Goal: Complete application form: Complete application form

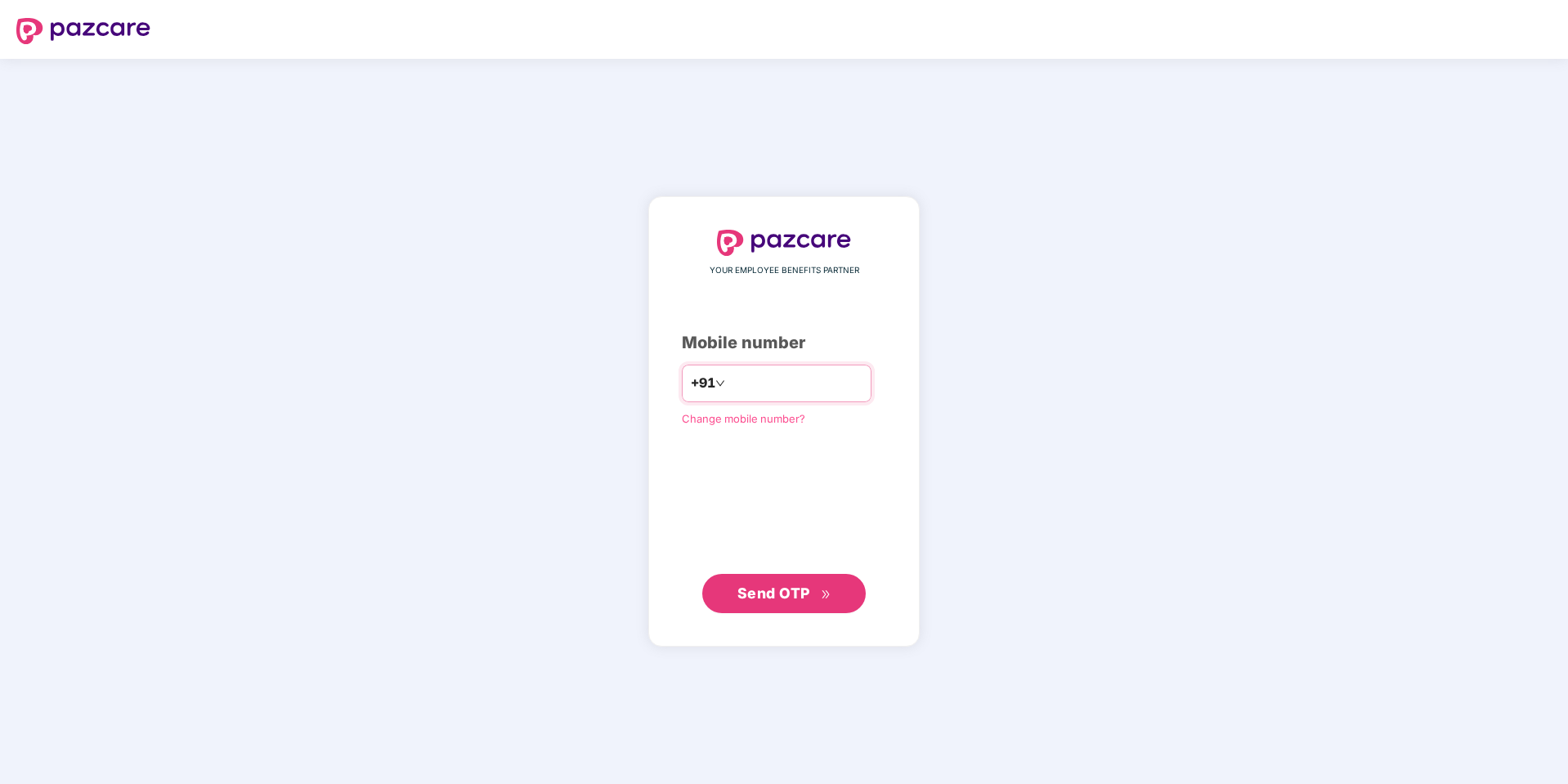
click at [771, 367] on div "+91" at bounding box center [776, 383] width 189 height 38
click at [776, 374] on input "number" at bounding box center [795, 383] width 134 height 26
type input "**********"
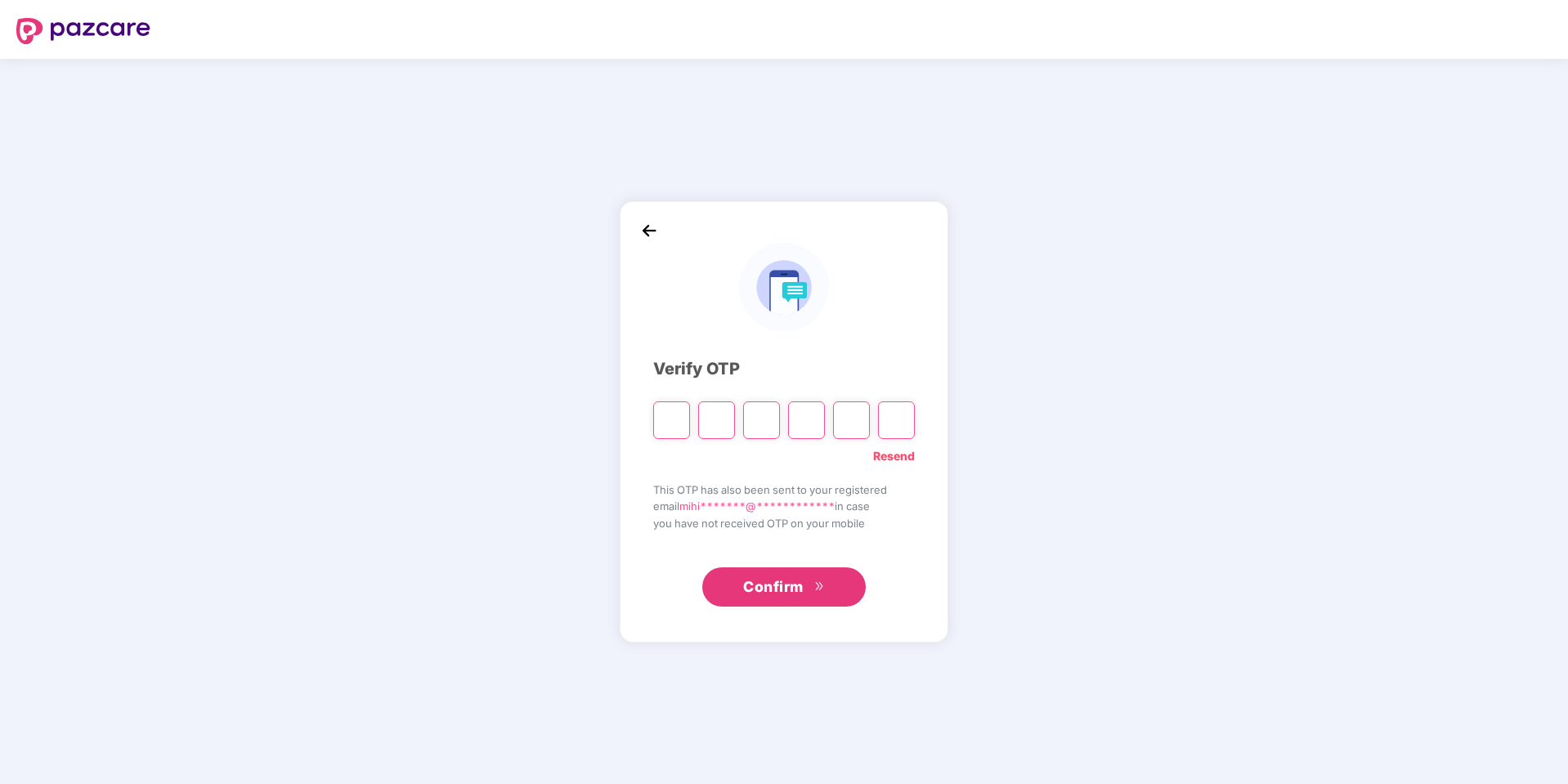
type input "*"
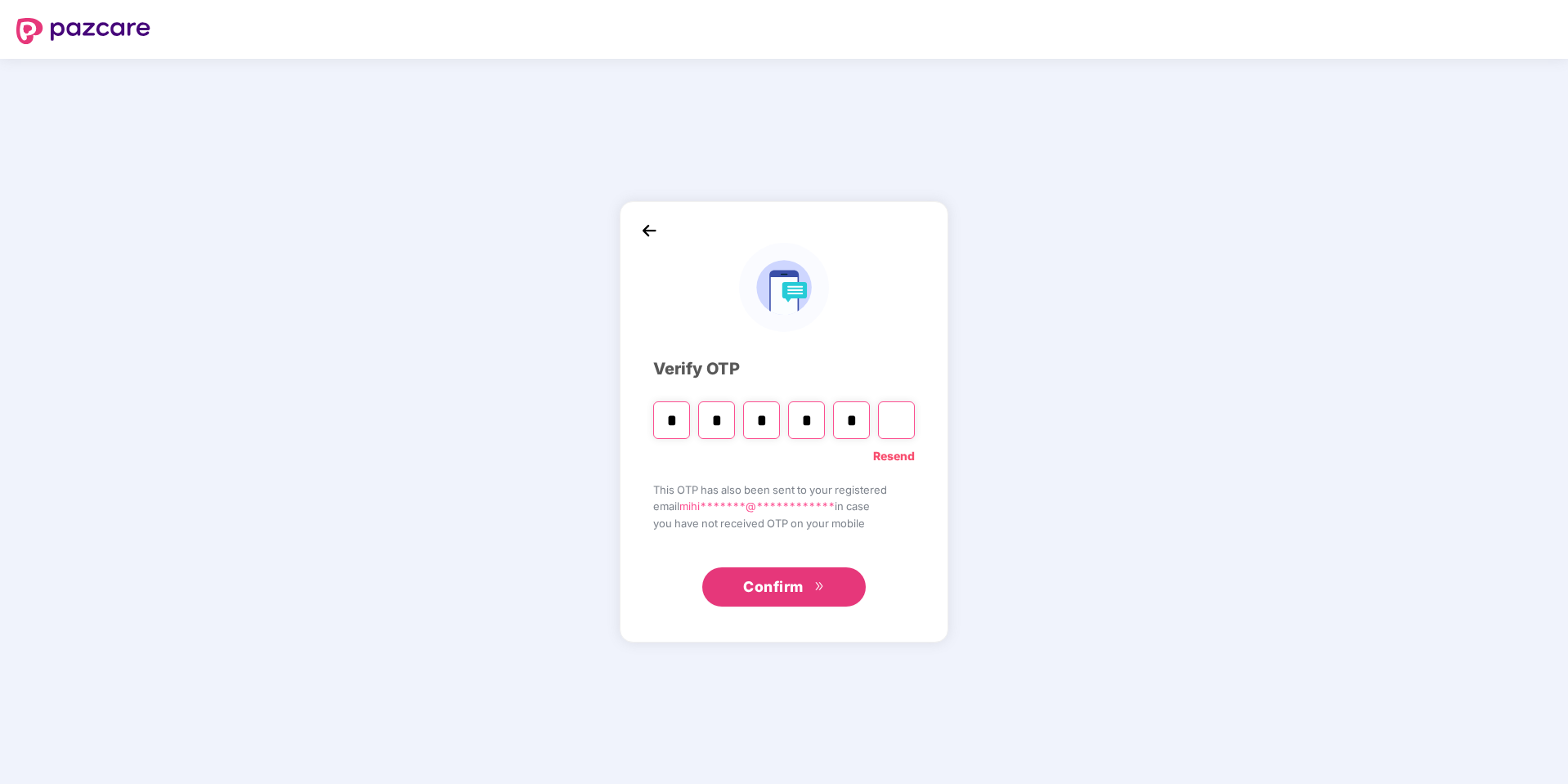
type input "*"
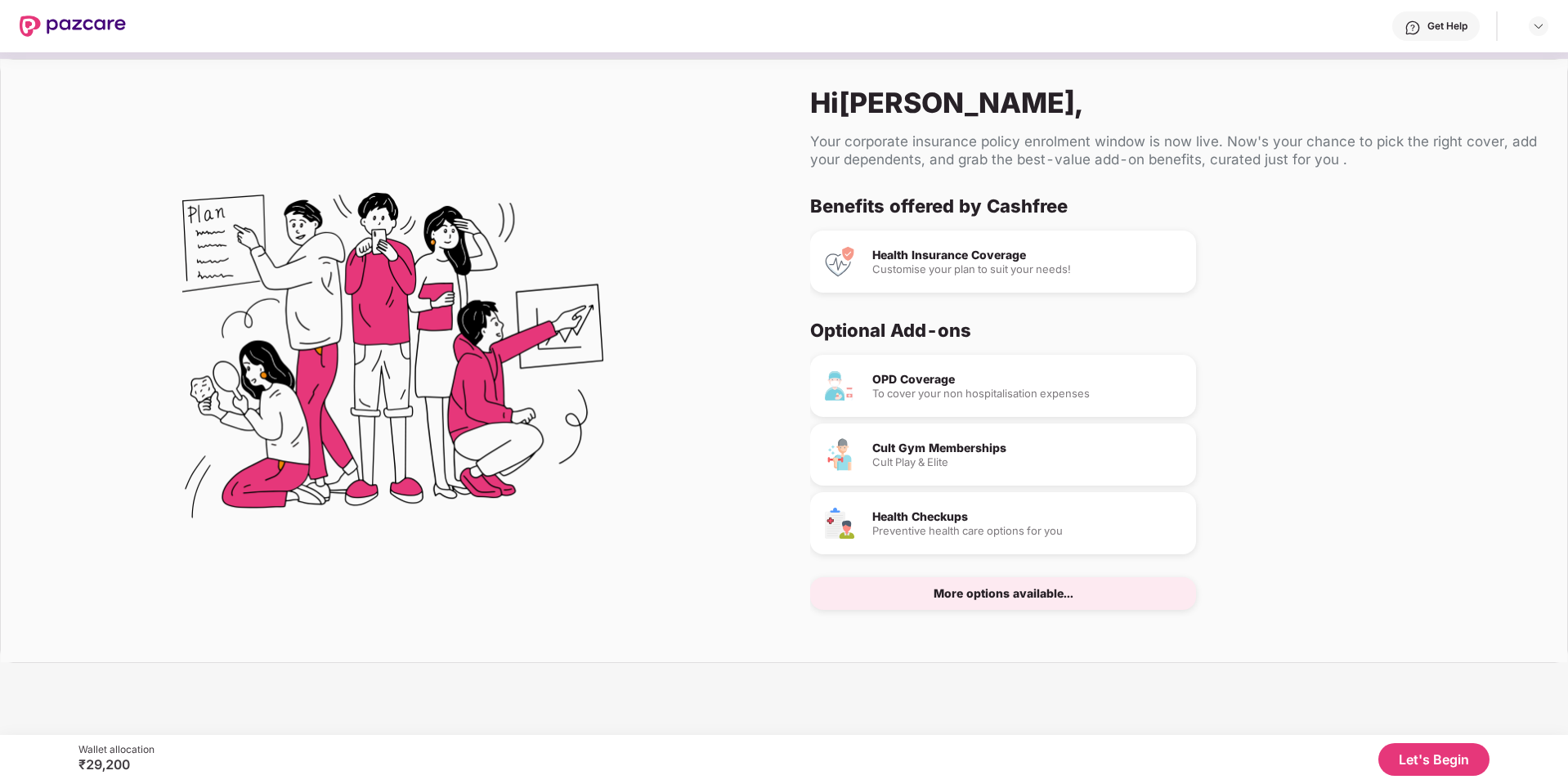
click at [961, 249] on div "Health Insurance Coverage" at bounding box center [1027, 255] width 311 height 12
click at [1420, 757] on button "Let's Begin" at bounding box center [1433, 759] width 111 height 33
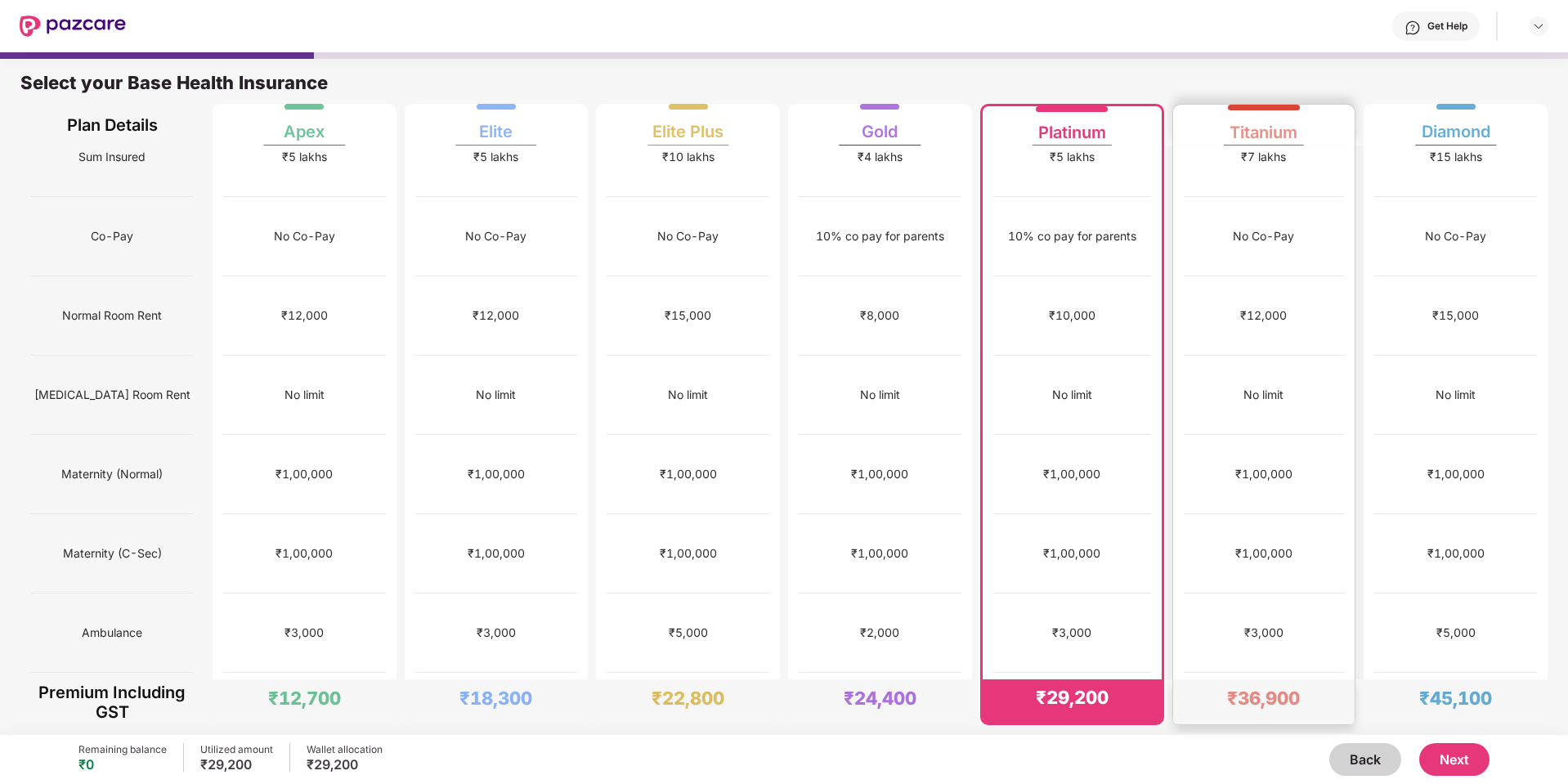
scroll to position [297, 0]
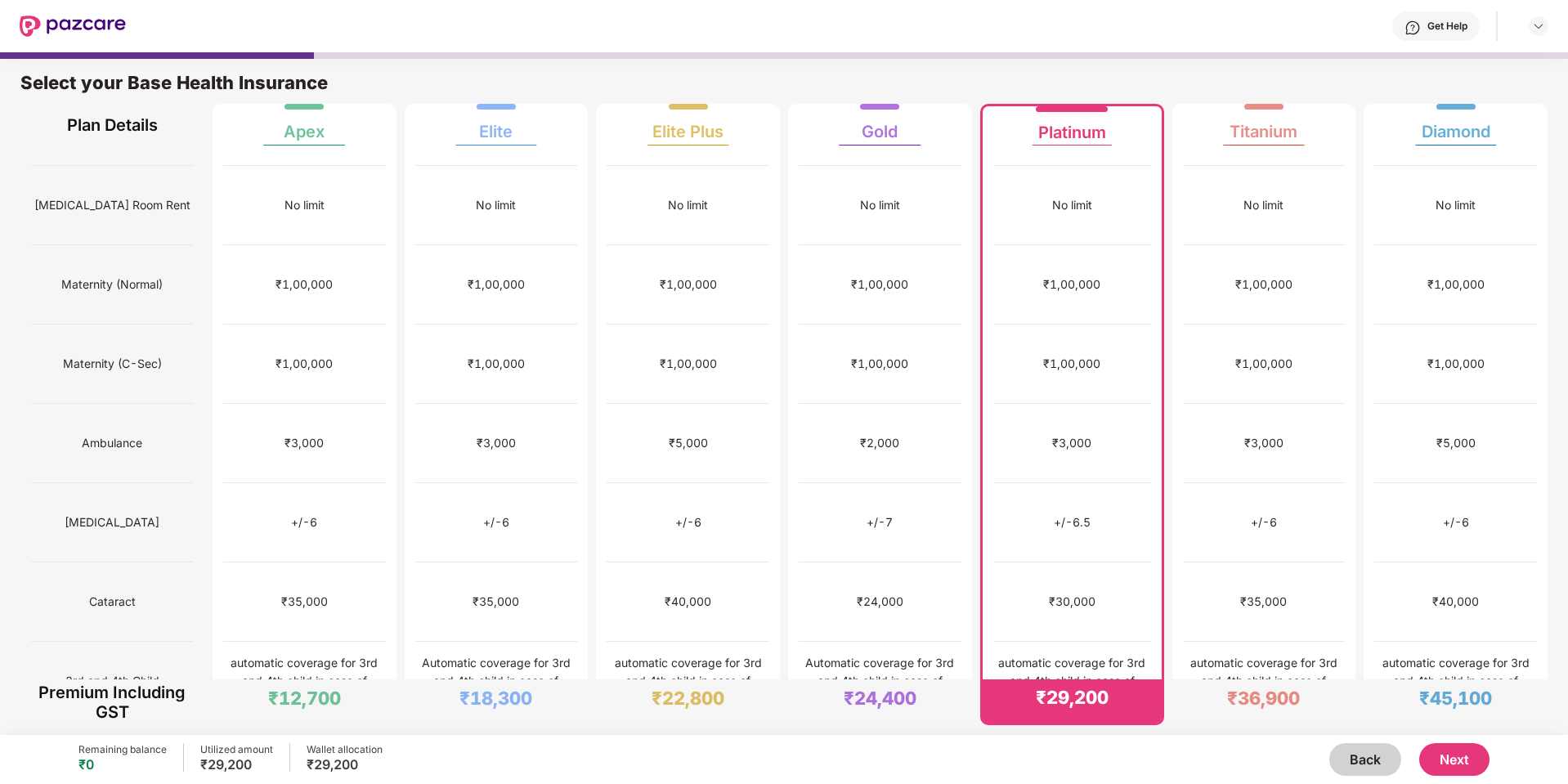
click at [1465, 761] on button "Next" at bounding box center [1454, 759] width 70 height 33
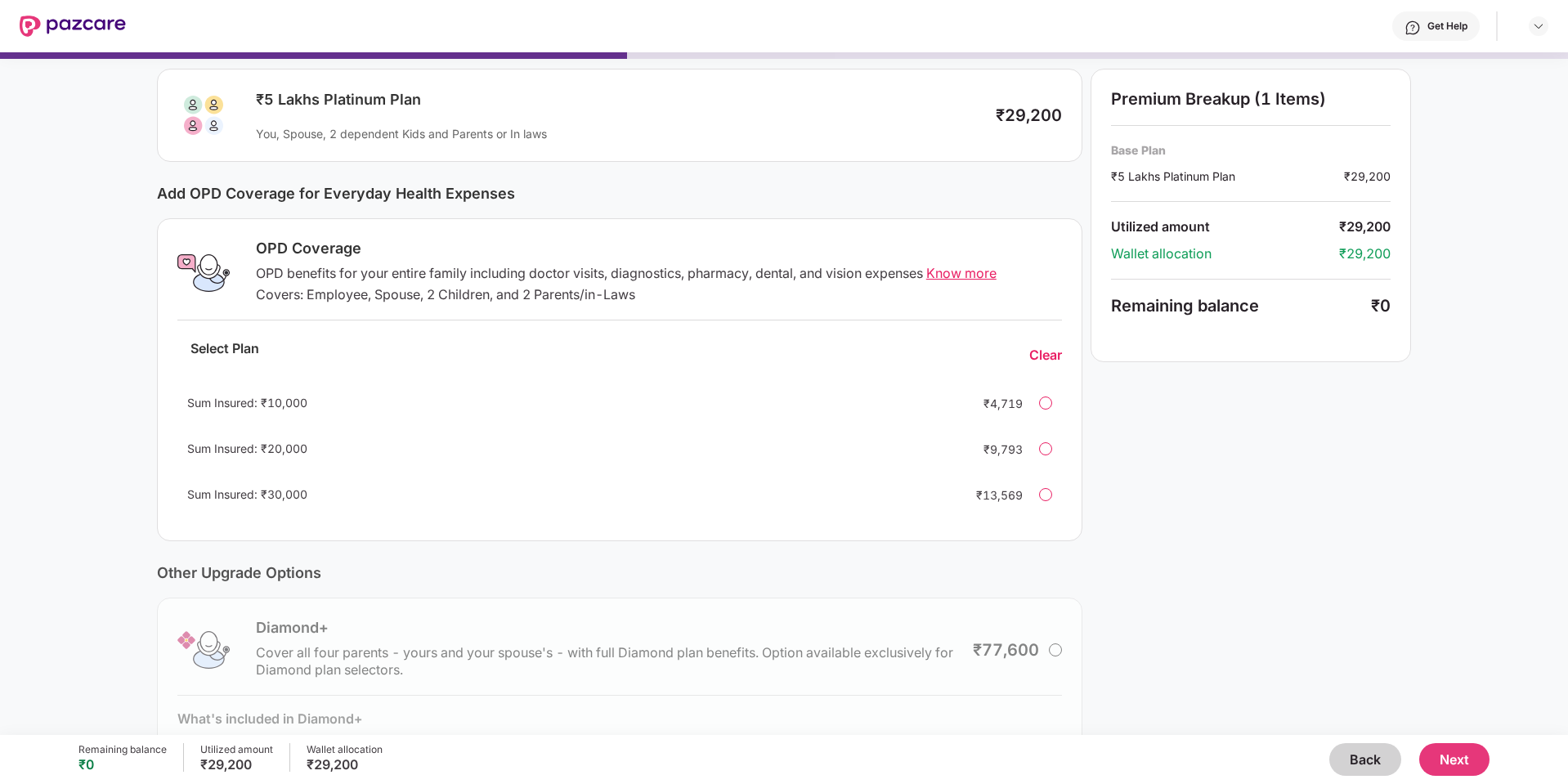
scroll to position [0, 0]
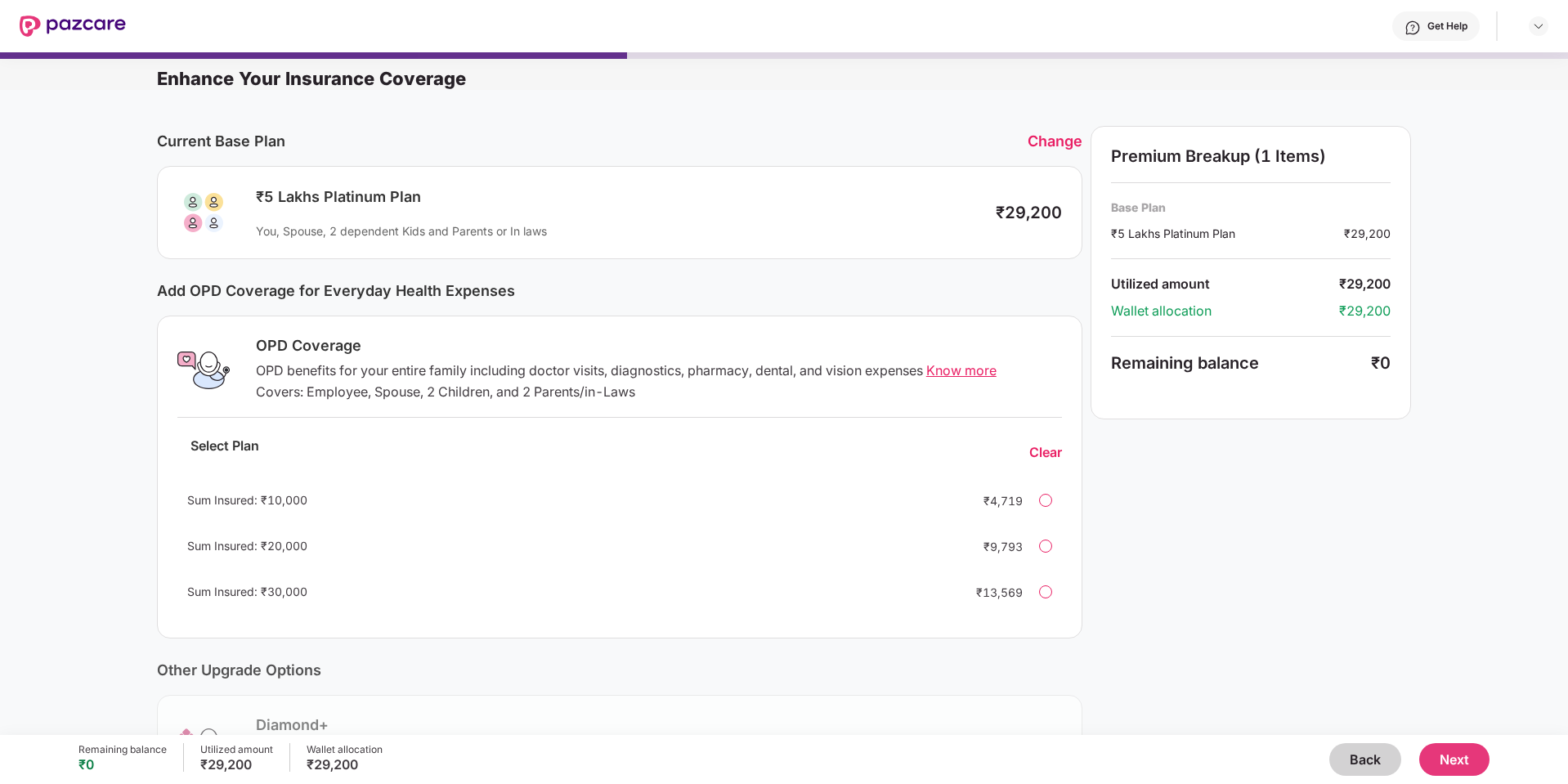
click at [1458, 765] on button "Next" at bounding box center [1454, 759] width 70 height 33
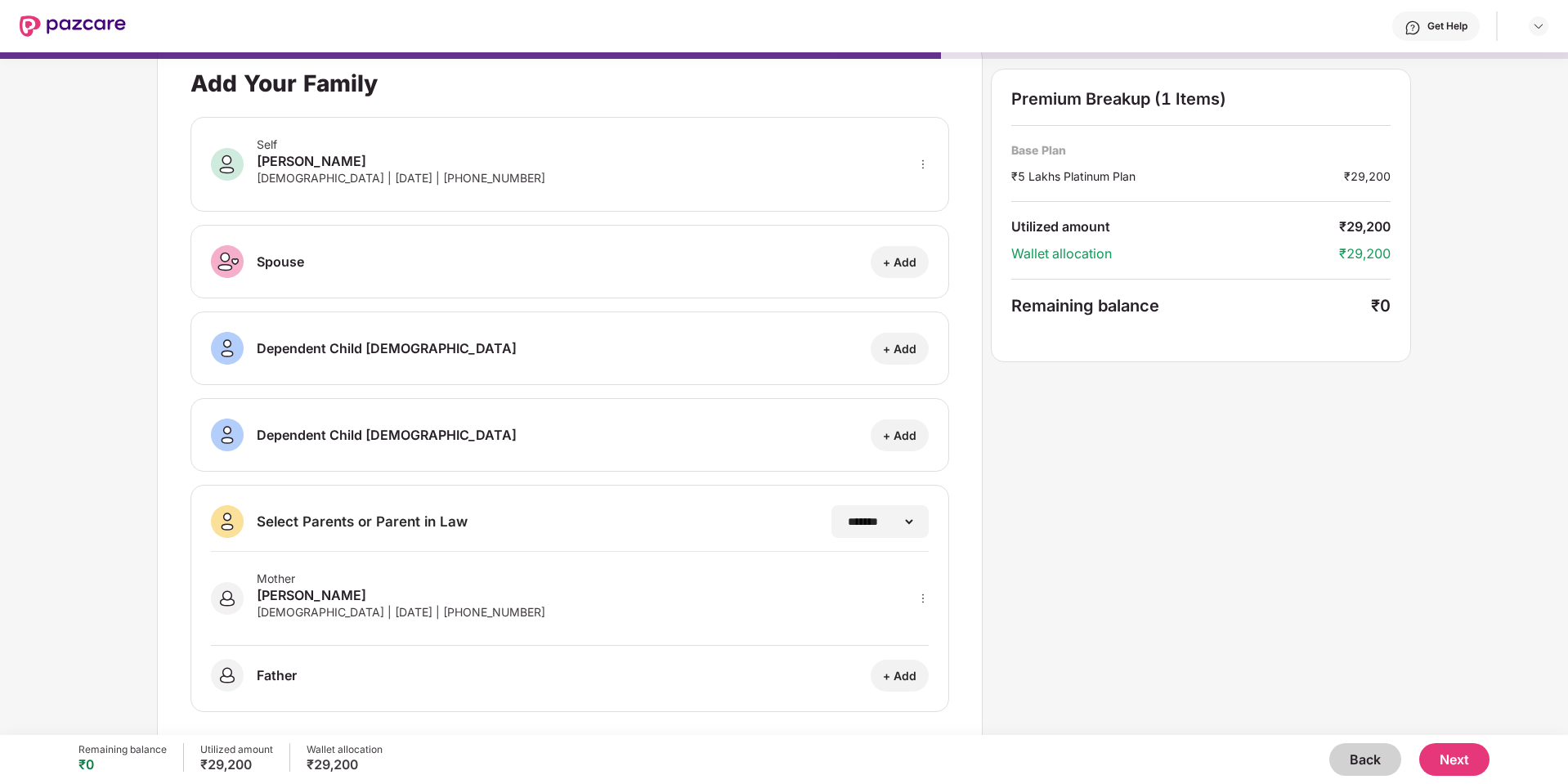
scroll to position [38, 0]
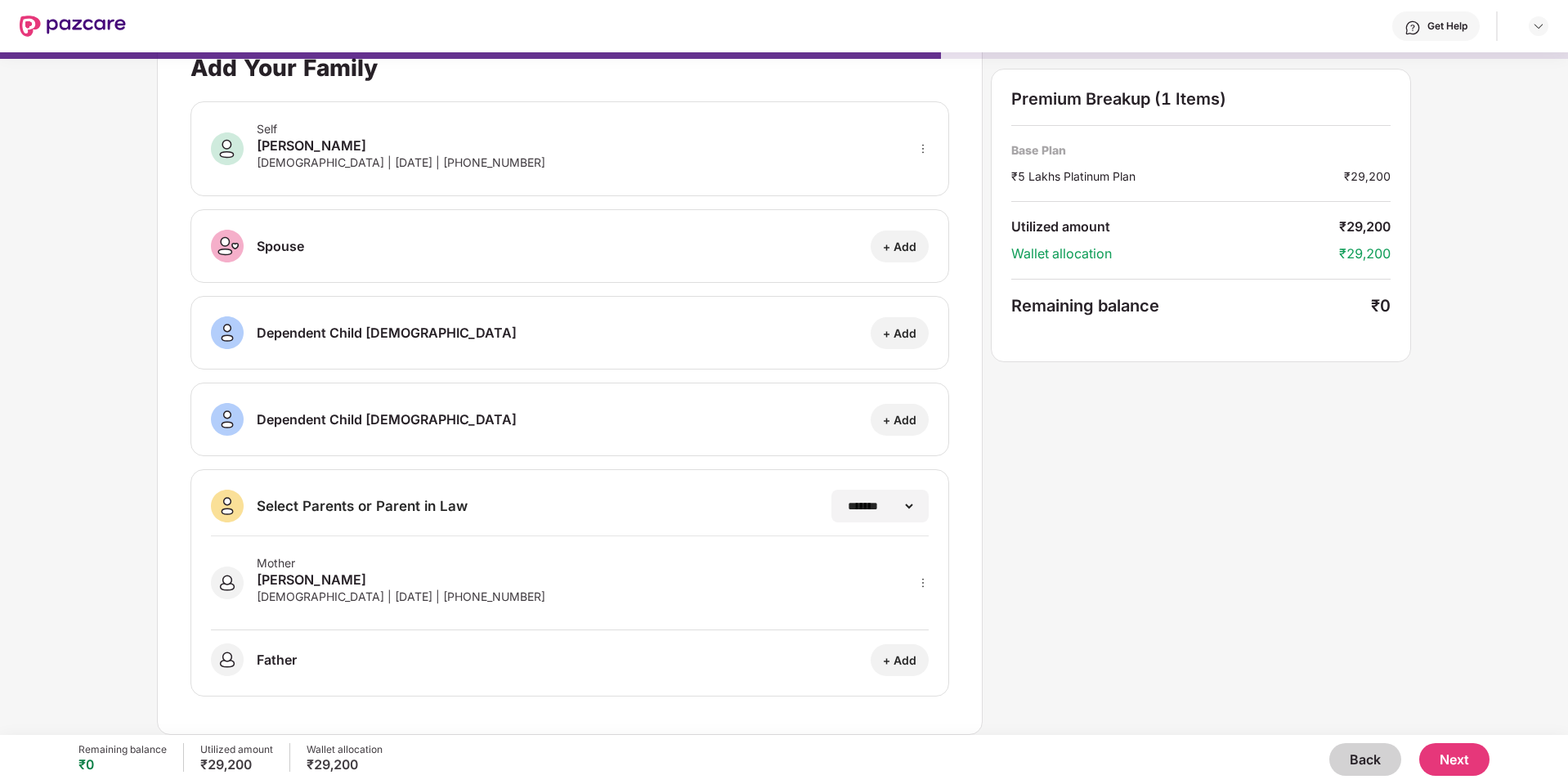
click at [385, 497] on div "Select Parents or Parent in Law" at bounding box center [362, 506] width 211 height 18
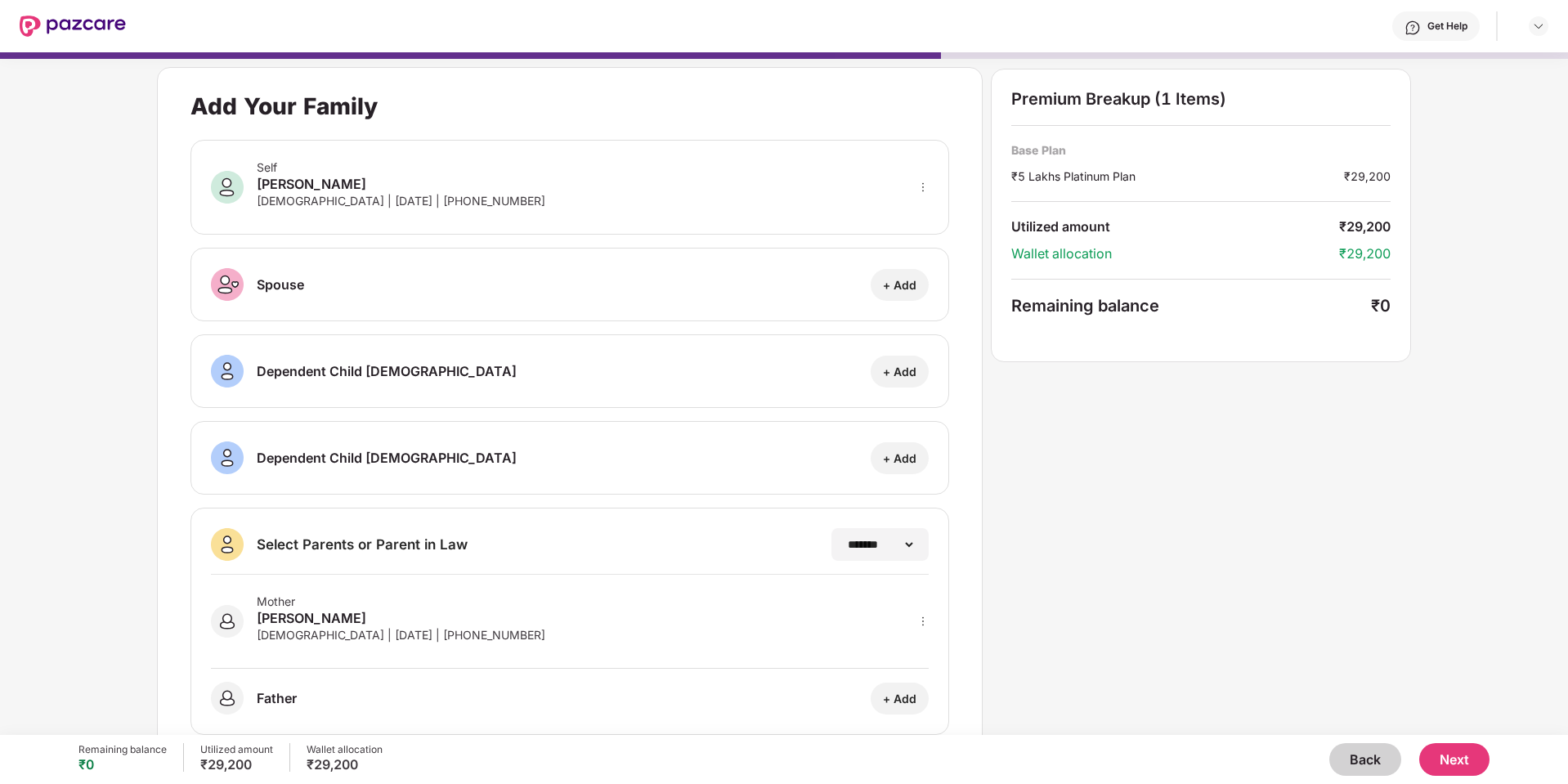
click at [439, 186] on div "[PERSON_NAME]" at bounding box center [401, 184] width 288 height 20
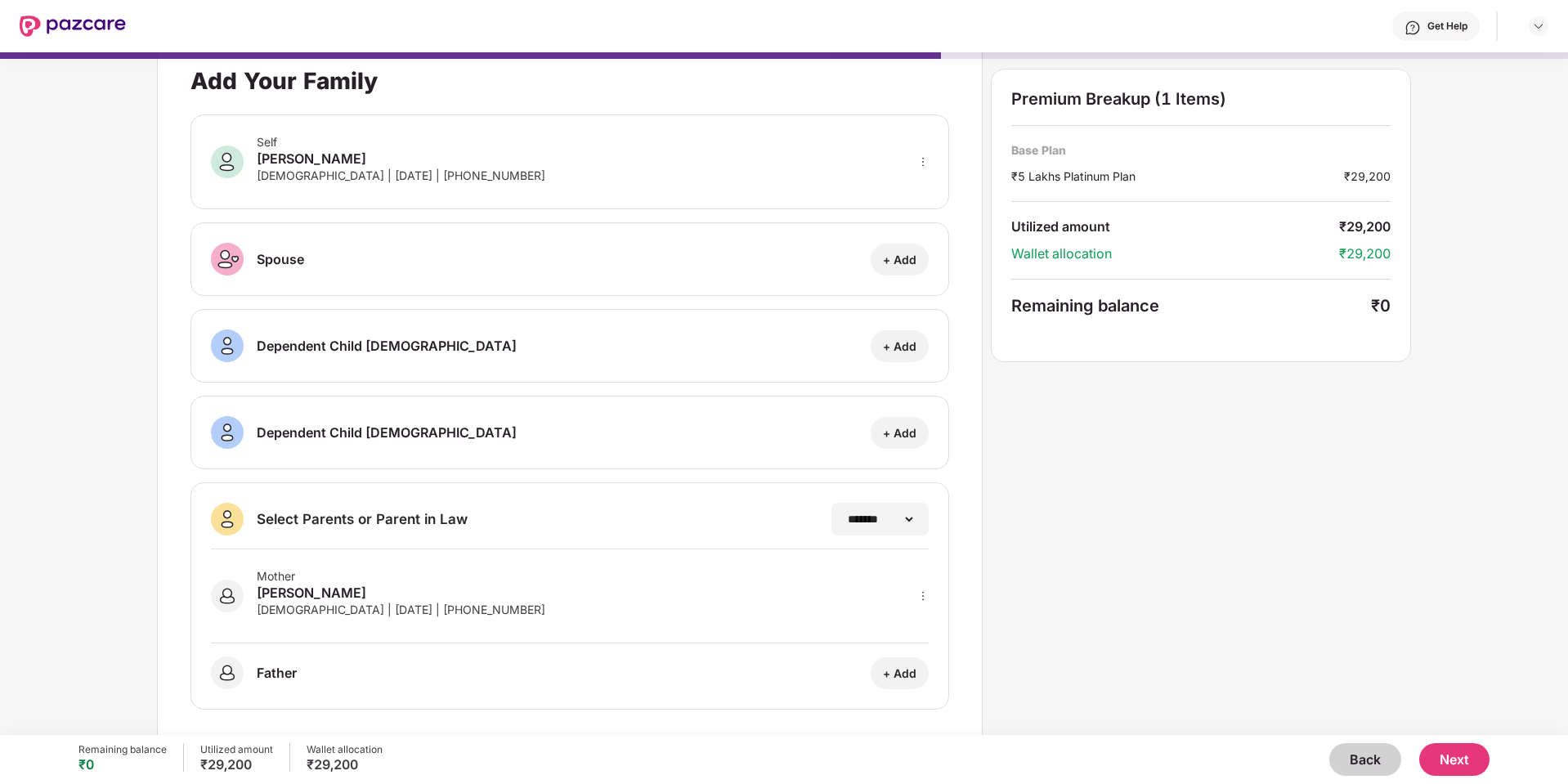
scroll to position [38, 0]
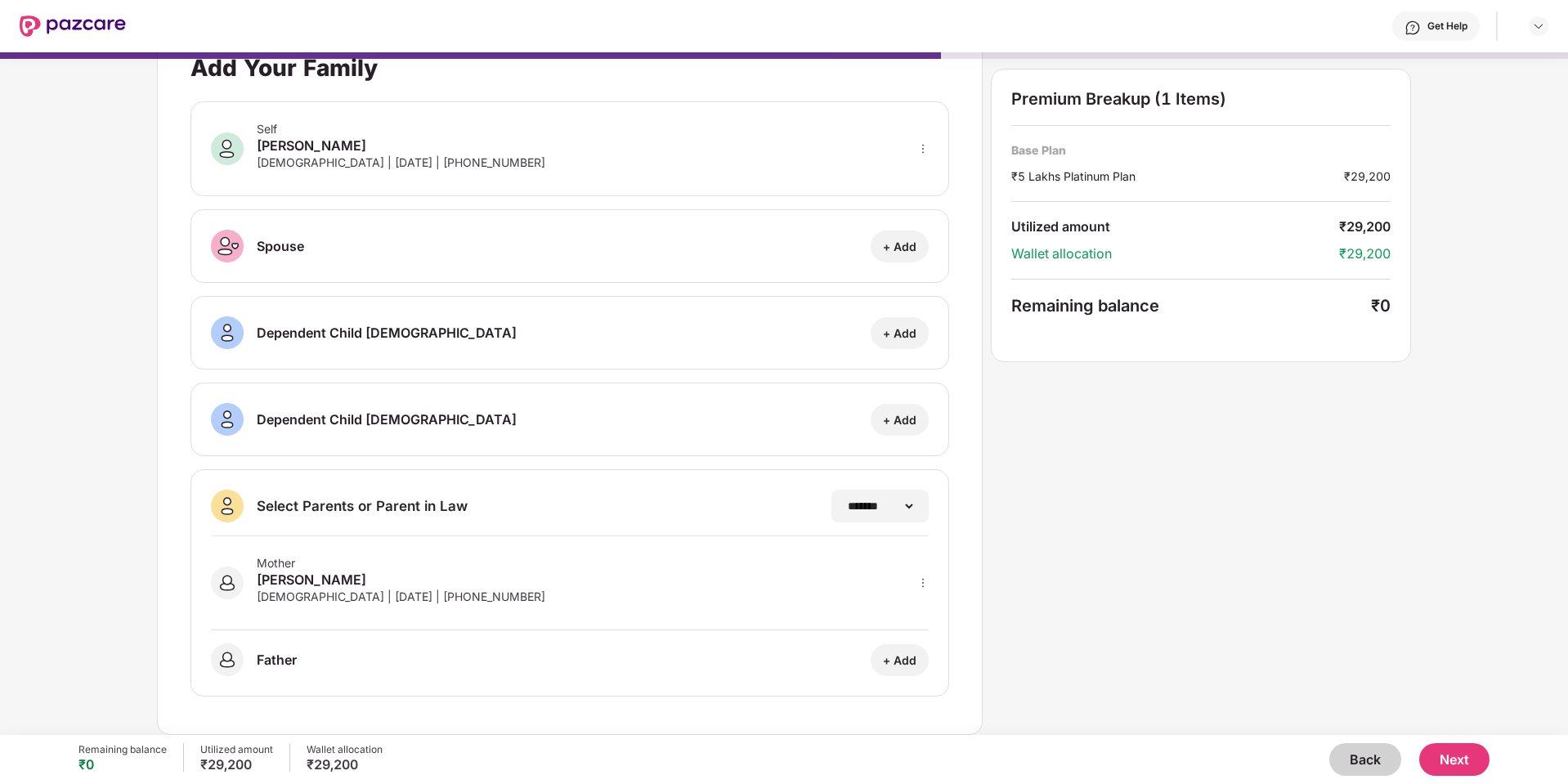
click at [636, 597] on div "Mother [PERSON_NAME] [DEMOGRAPHIC_DATA] | [DATE] | [PHONE_NUMBER]" at bounding box center [569, 583] width 718 height 94
click at [1445, 766] on button "Next" at bounding box center [1454, 759] width 70 height 33
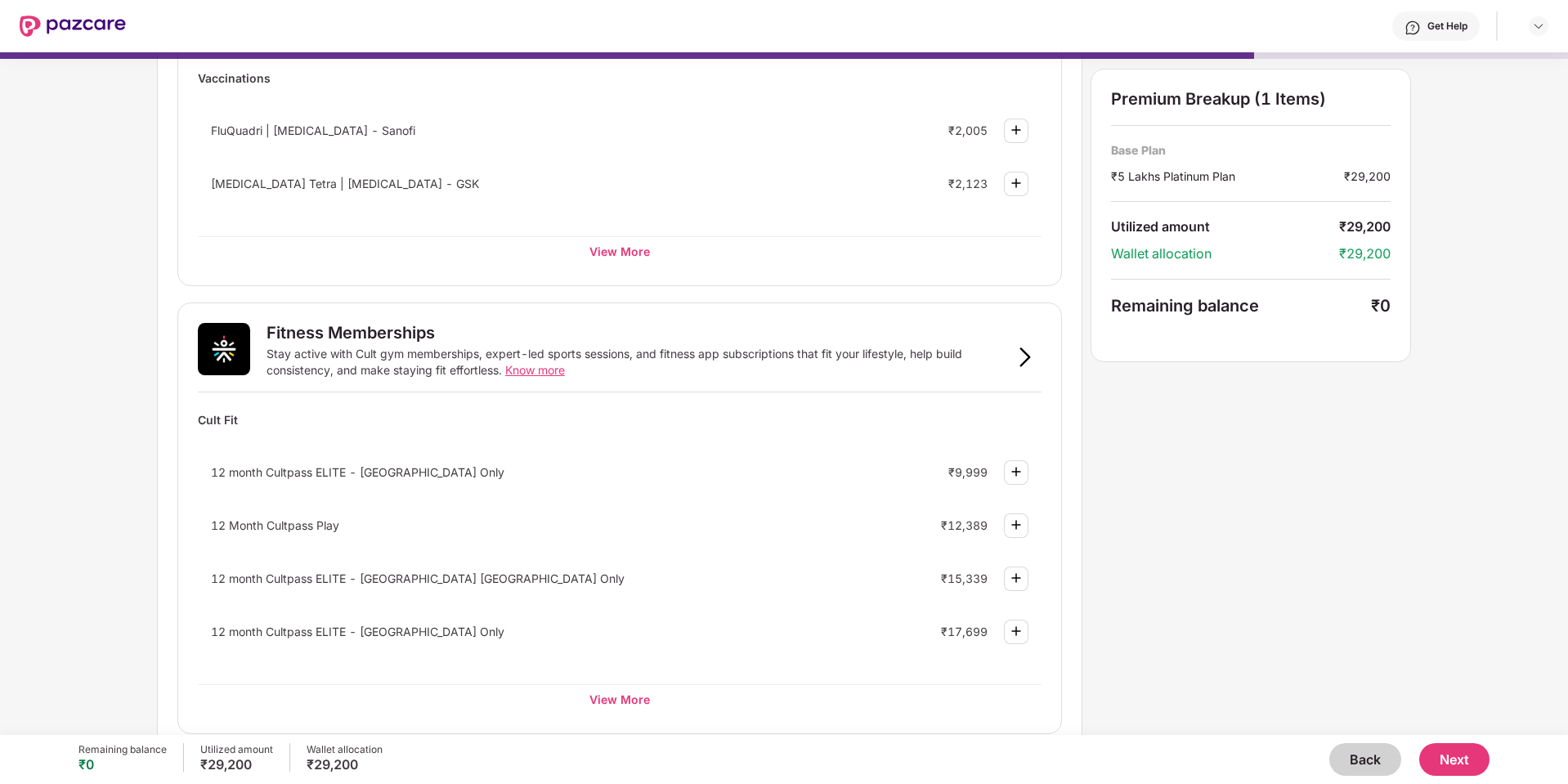
scroll to position [355, 0]
click at [1024, 586] on div at bounding box center [1015, 577] width 24 height 24
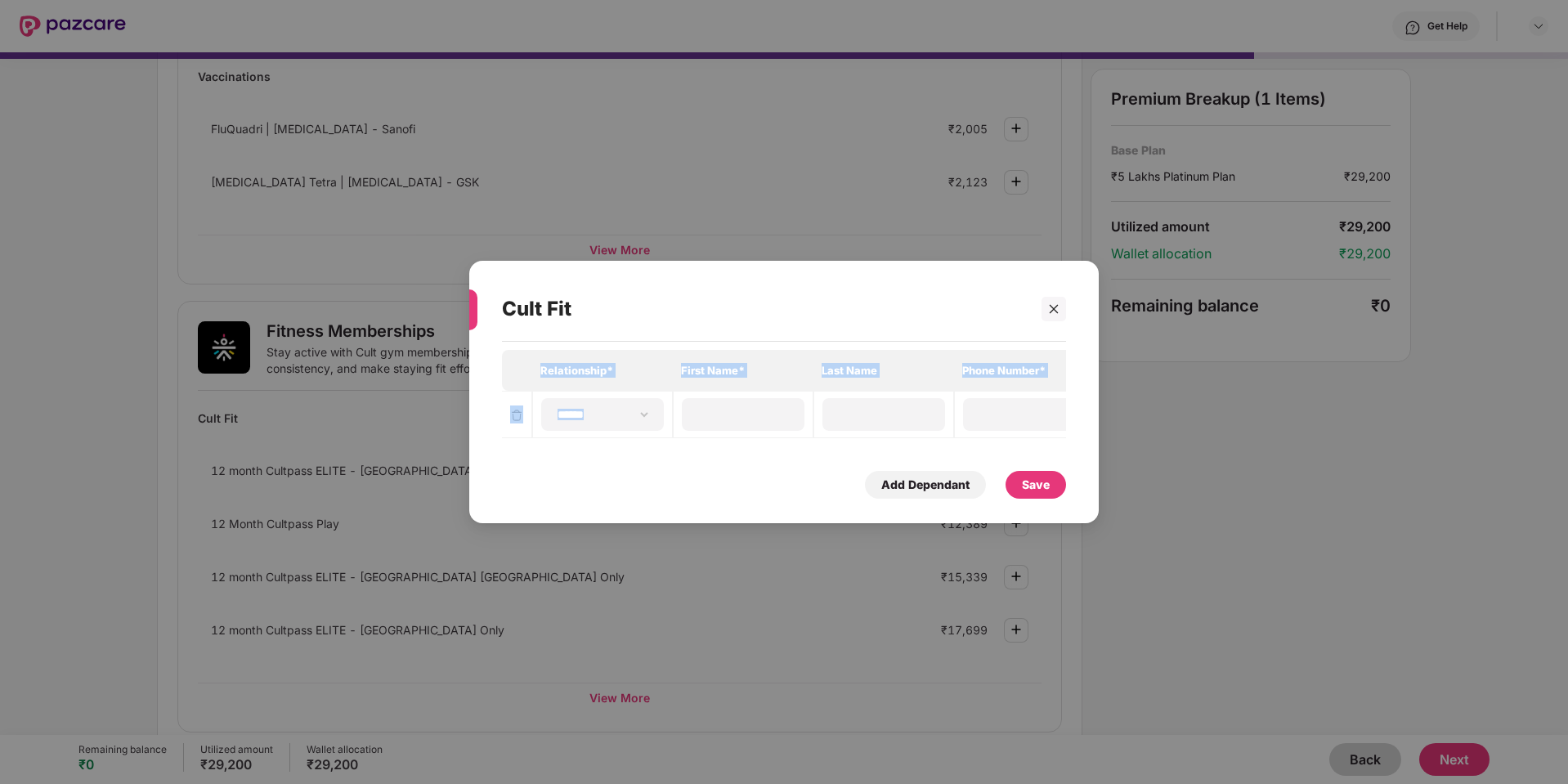
drag, startPoint x: 724, startPoint y: 430, endPoint x: 897, endPoint y: 437, distance: 173.1
click at [889, 437] on div "**********" at bounding box center [784, 395] width 564 height 88
click at [1163, 415] on div "**********" at bounding box center [784, 392] width 1568 height 784
click at [1063, 298] on div at bounding box center [1053, 309] width 24 height 24
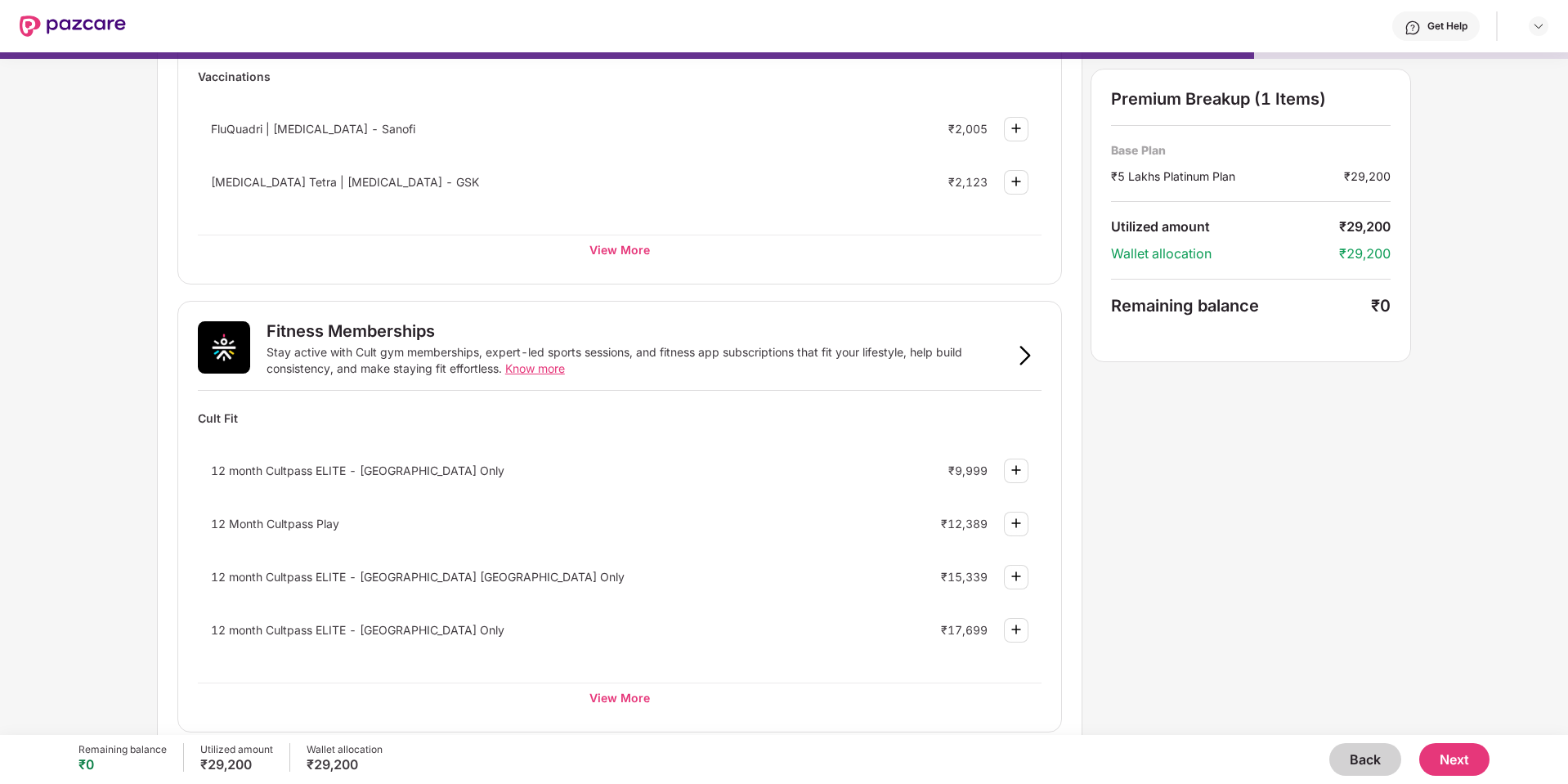
click at [1018, 570] on img at bounding box center [1016, 577] width 20 height 20
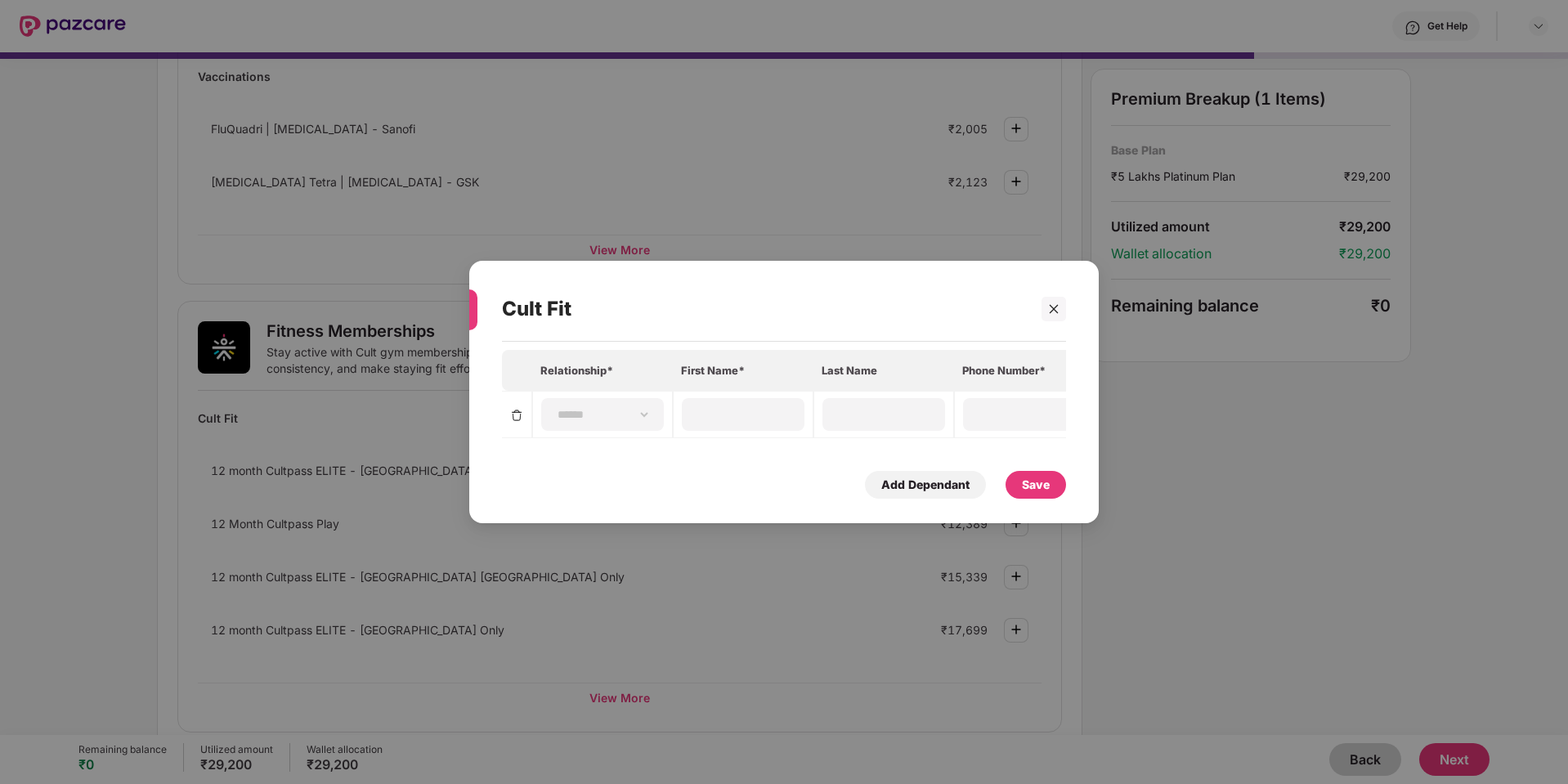
click at [1286, 435] on div "**********" at bounding box center [784, 392] width 1568 height 784
click at [1043, 299] on div at bounding box center [1053, 309] width 24 height 24
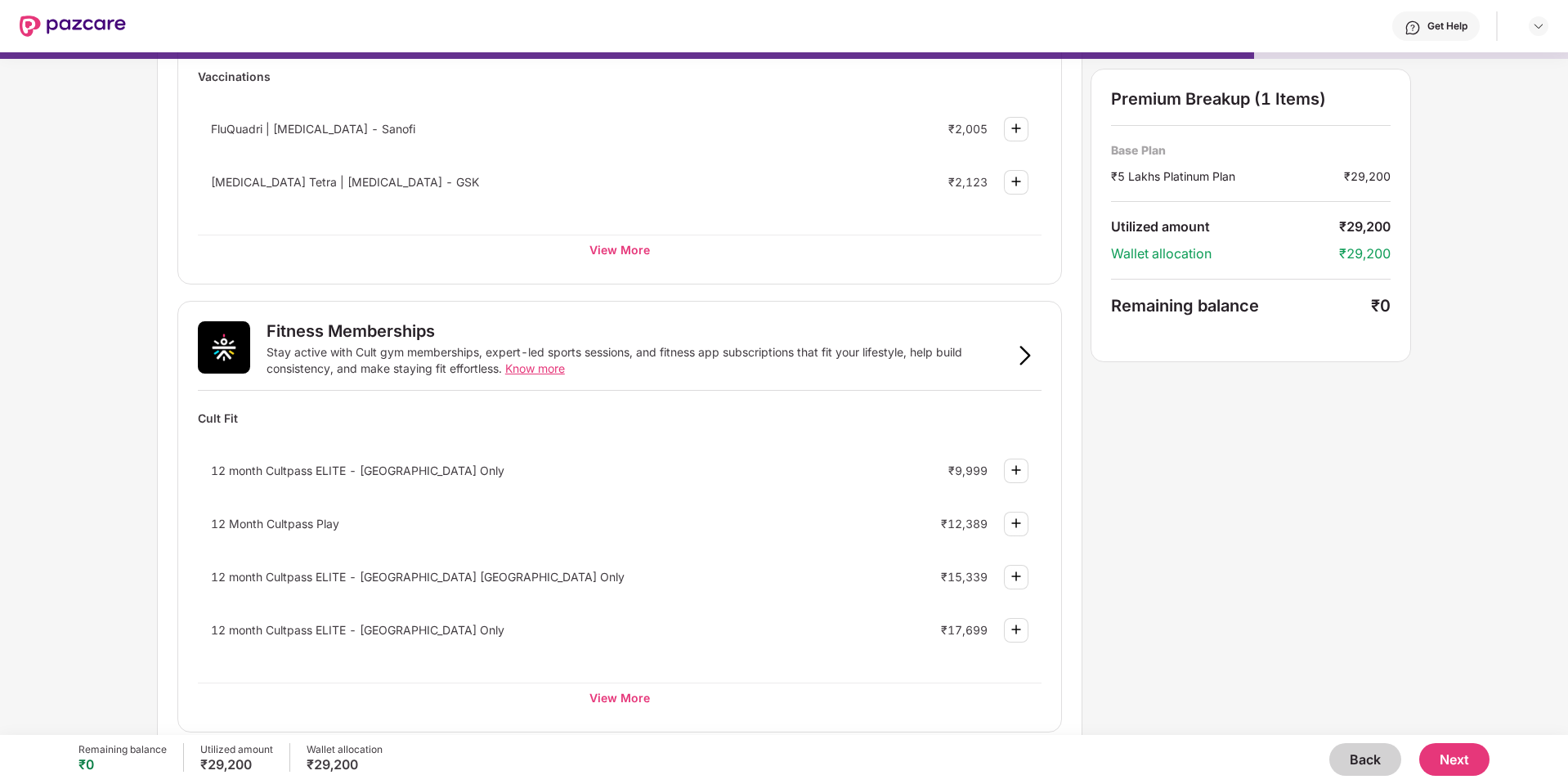
click at [265, 507] on div "12 Month Cultpass Play ₹12,389" at bounding box center [619, 524] width 844 height 43
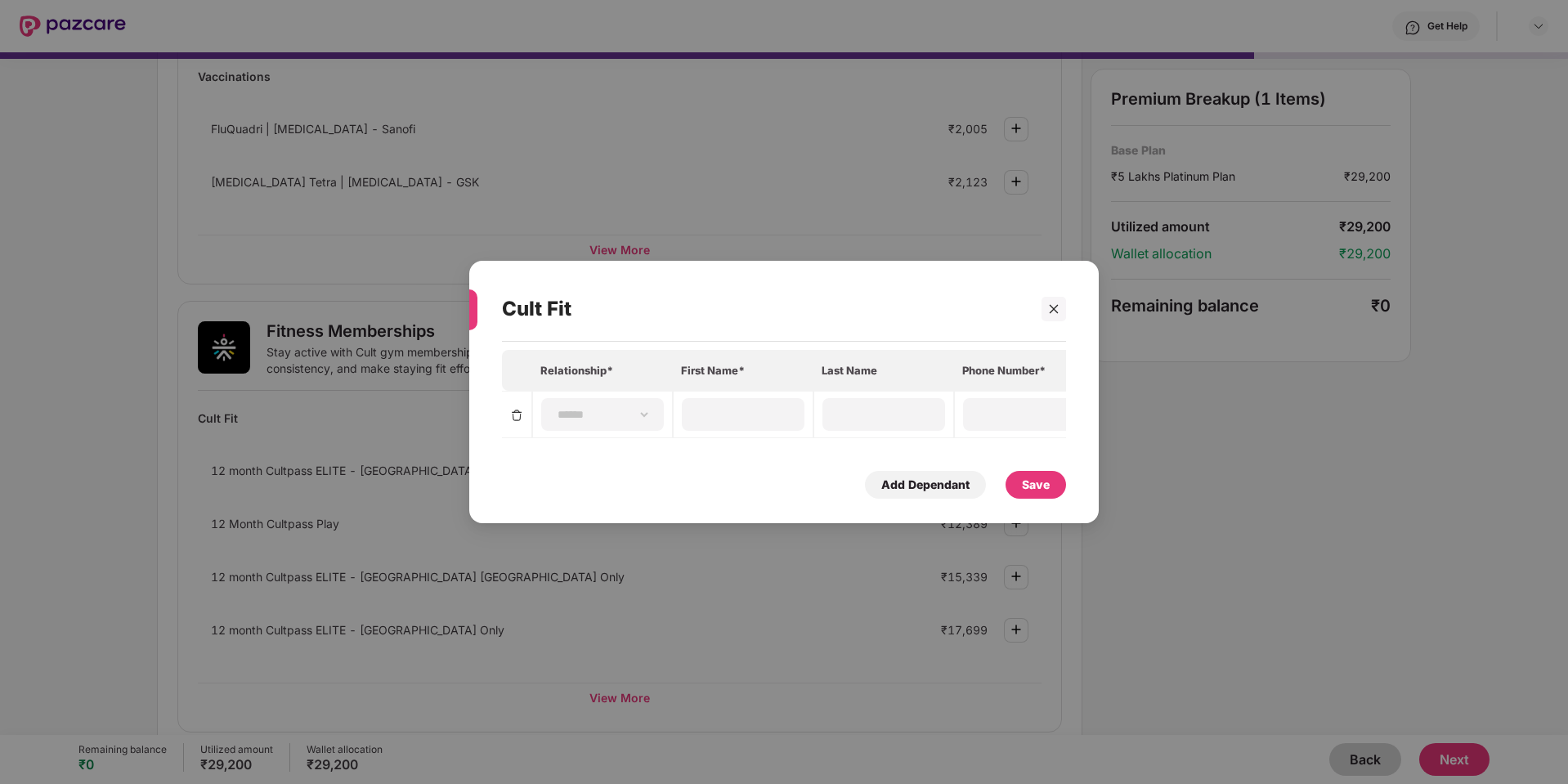
click at [1253, 433] on div "**********" at bounding box center [784, 392] width 1568 height 784
click at [1052, 304] on icon "close" at bounding box center [1054, 309] width 12 height 12
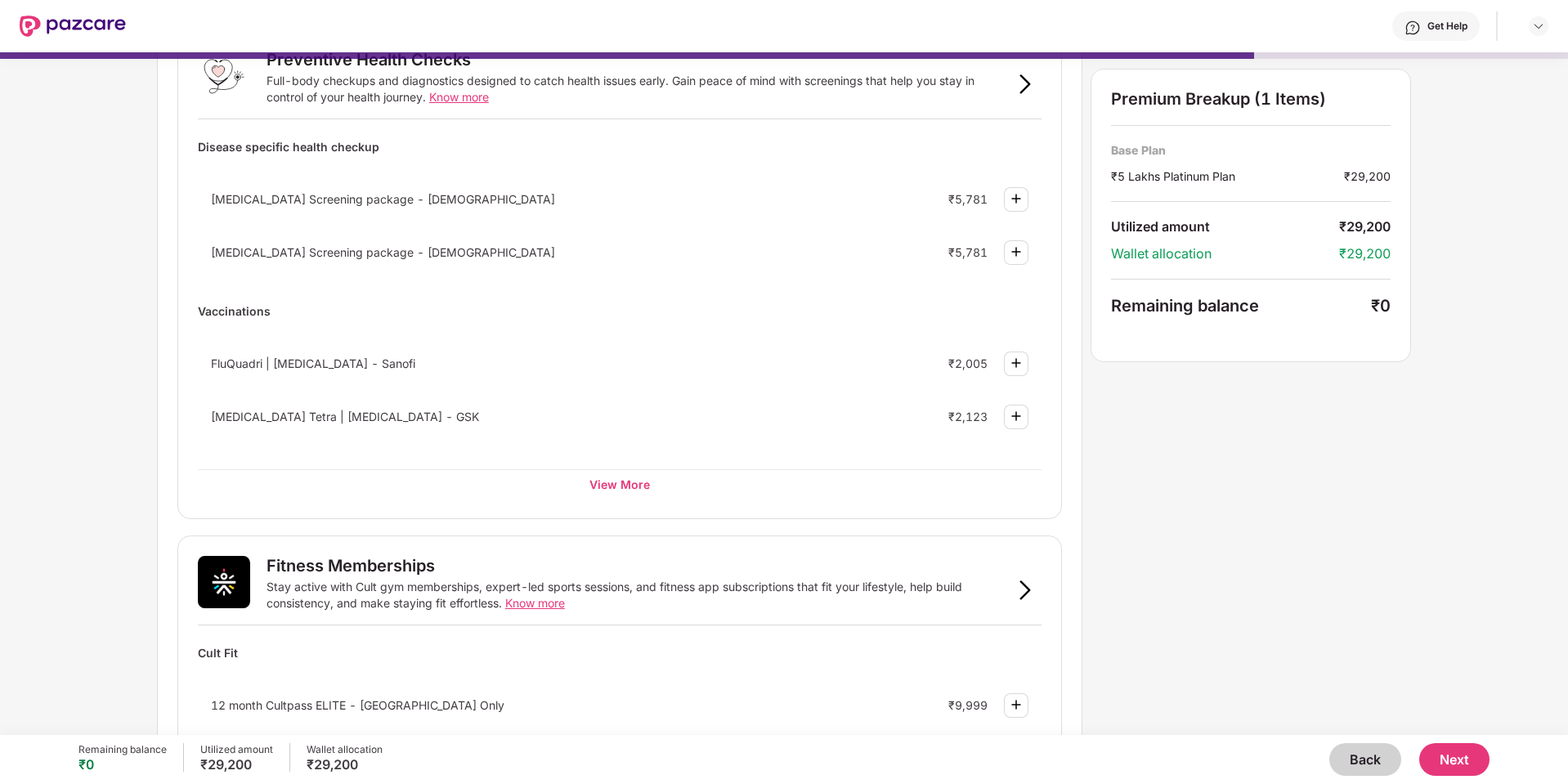
scroll to position [164, 0]
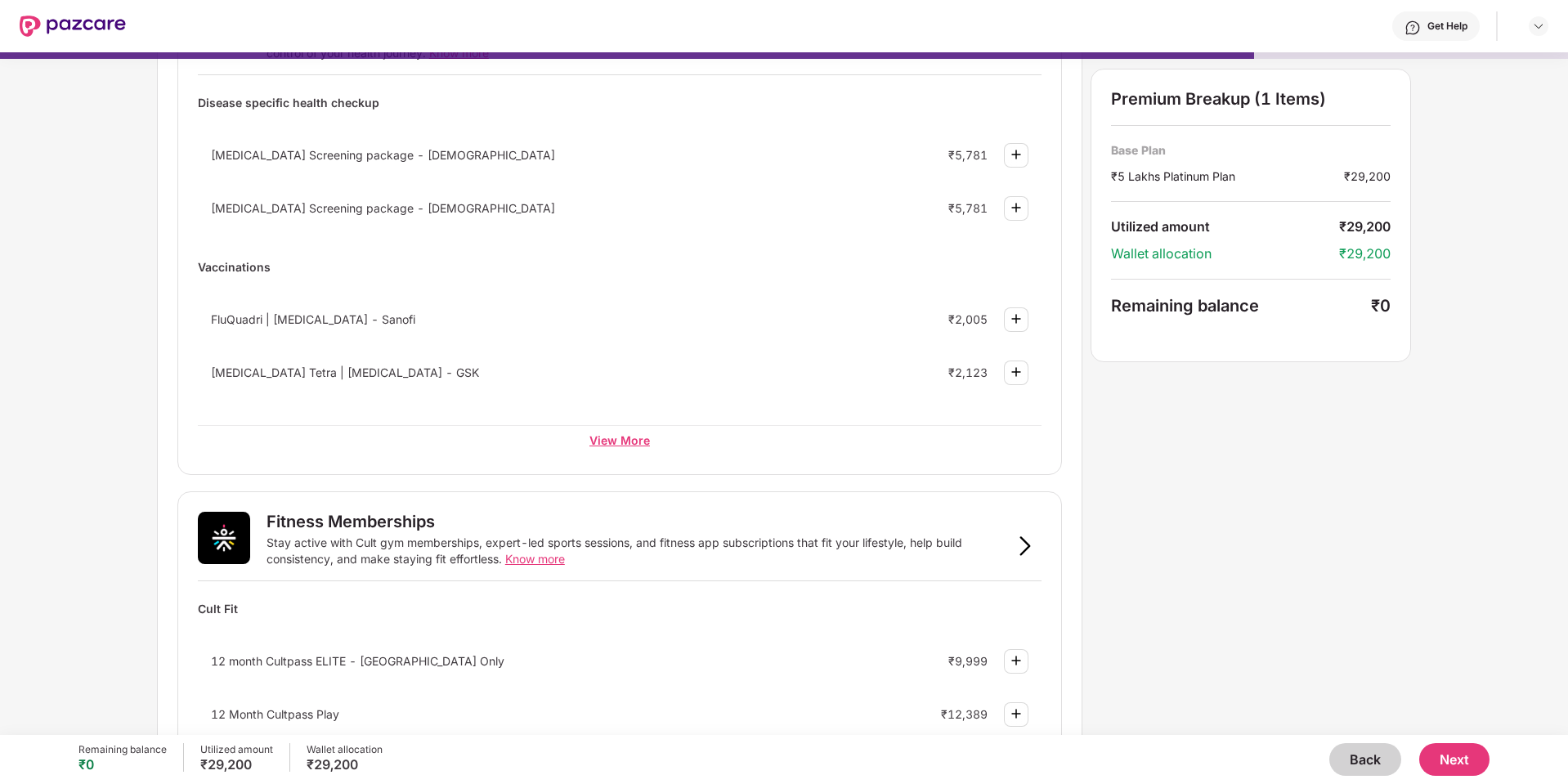
click at [614, 441] on div "View More" at bounding box center [619, 440] width 844 height 29
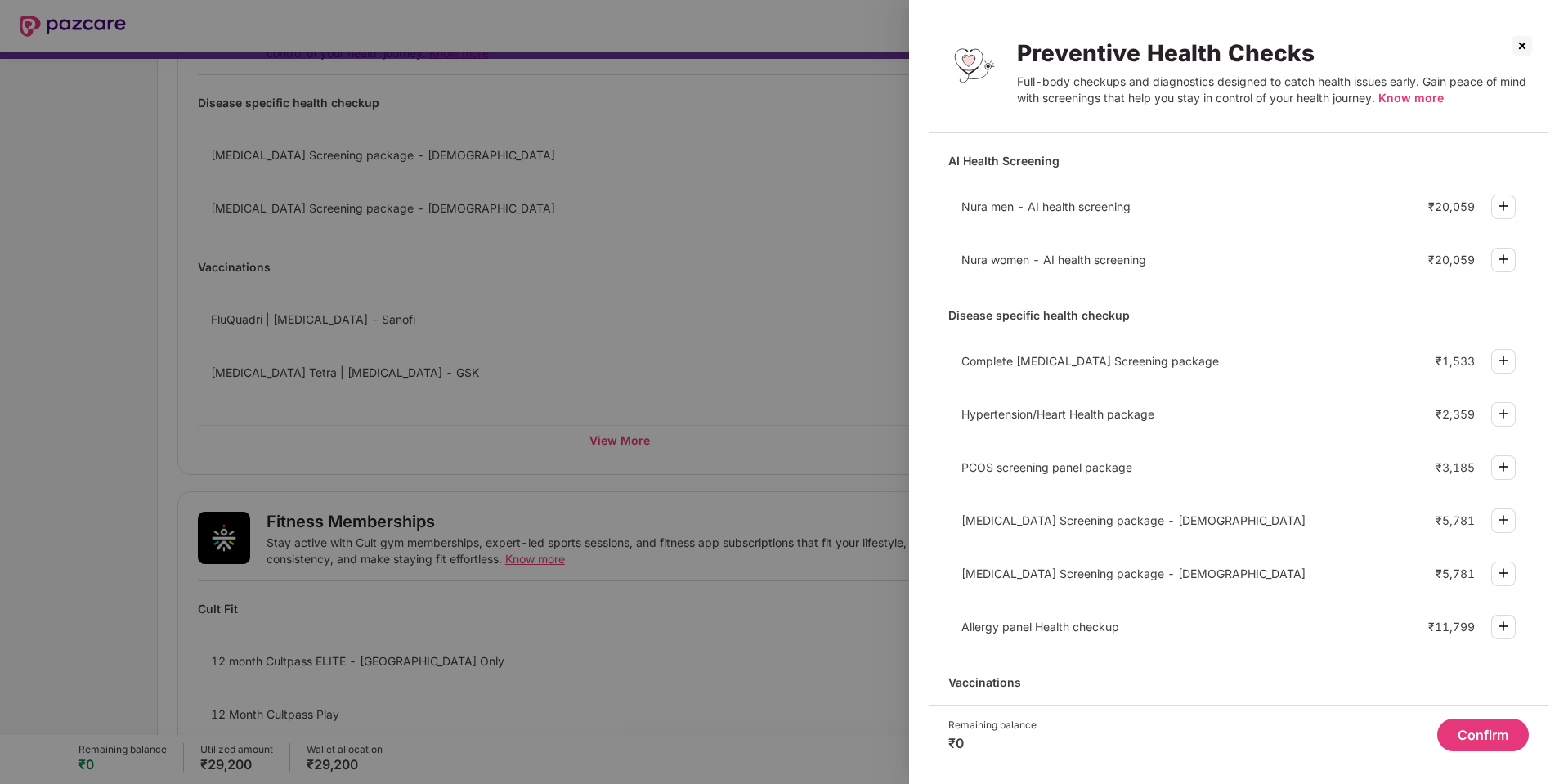
click at [769, 427] on div at bounding box center [784, 392] width 1568 height 784
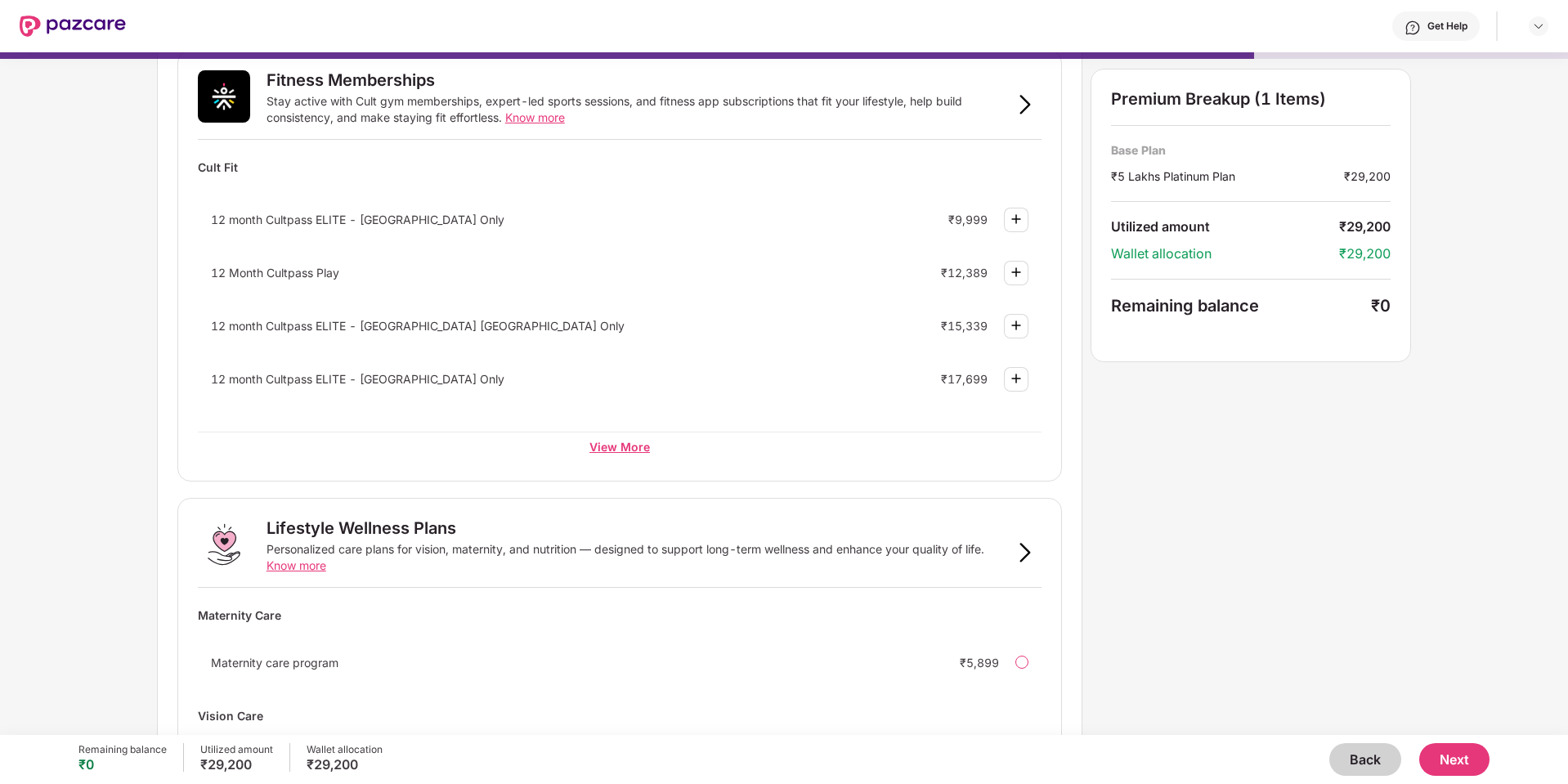
scroll to position [605, 0]
click at [1029, 100] on img at bounding box center [1025, 107] width 20 height 20
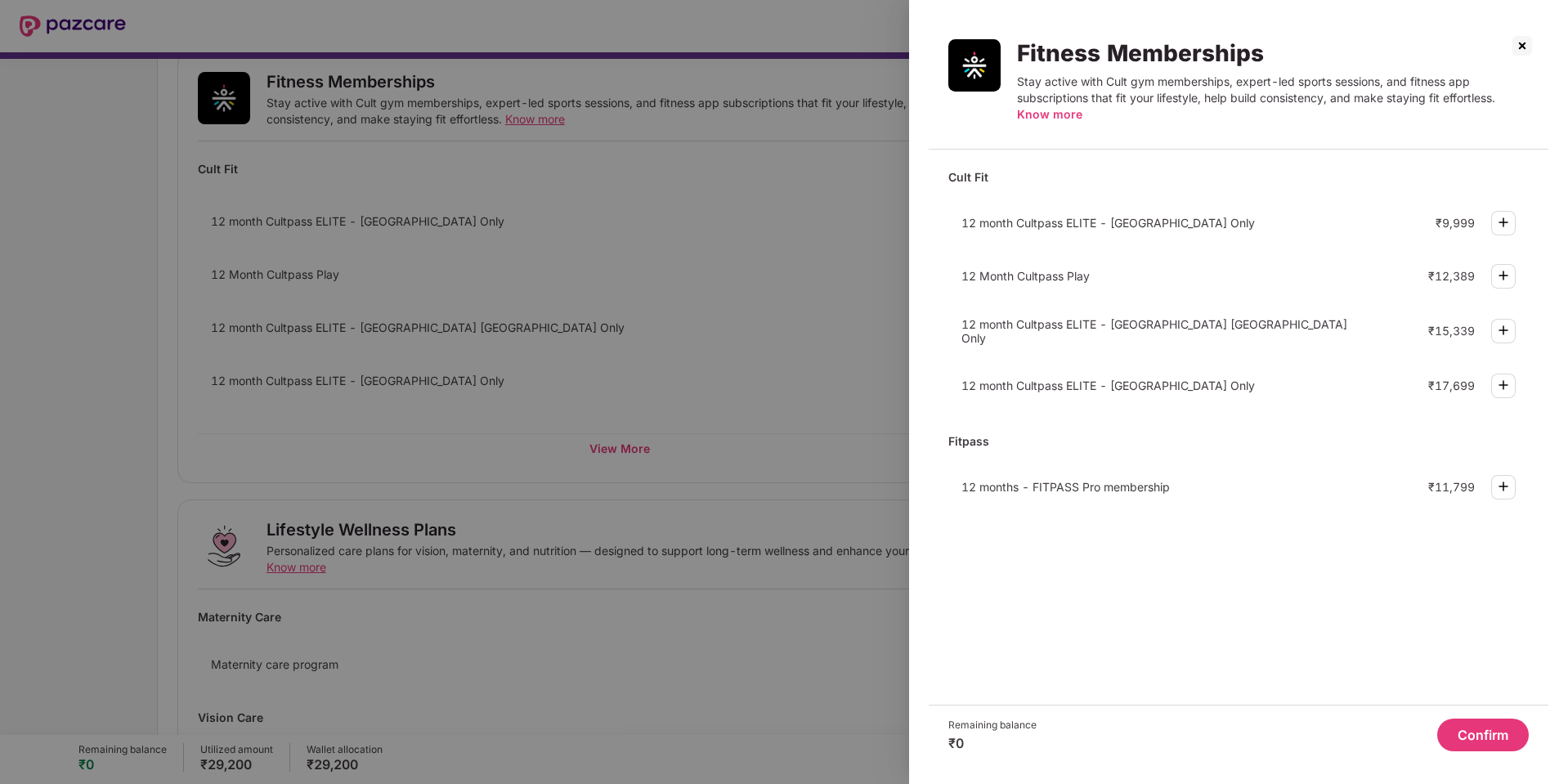
click at [818, 294] on div at bounding box center [784, 392] width 1568 height 784
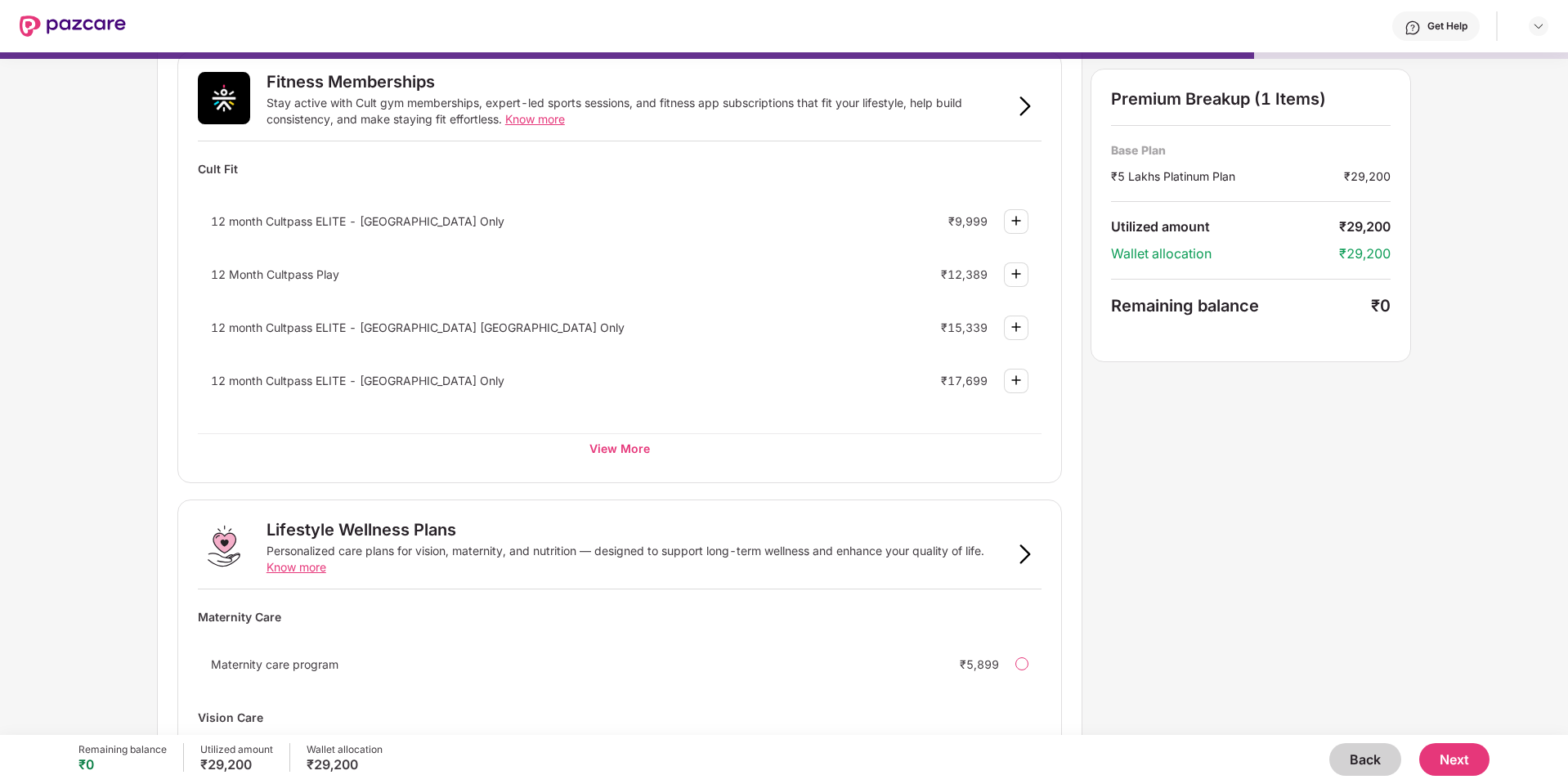
scroll to position [0, 0]
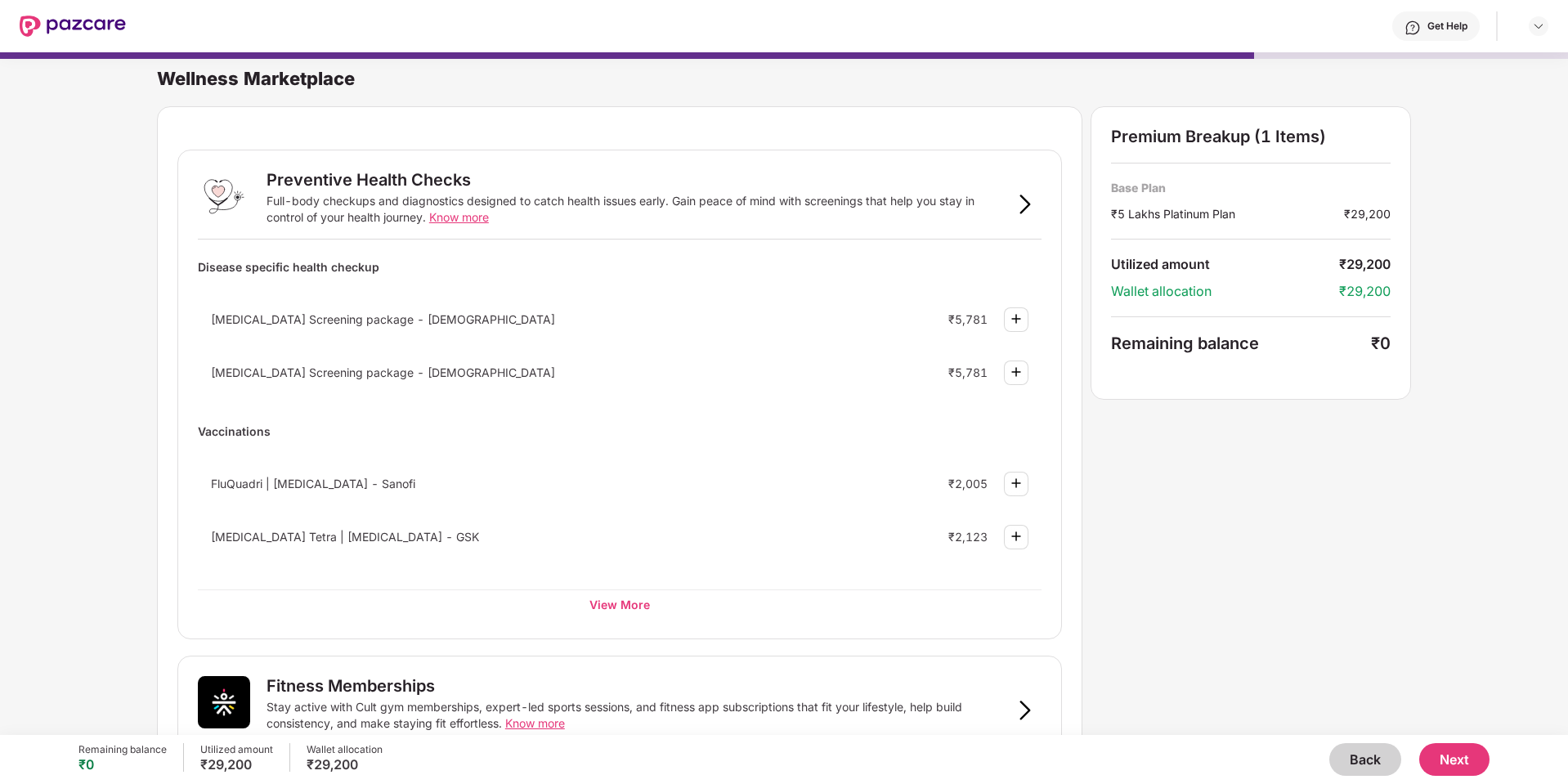
click at [1475, 752] on button "Next" at bounding box center [1454, 759] width 70 height 33
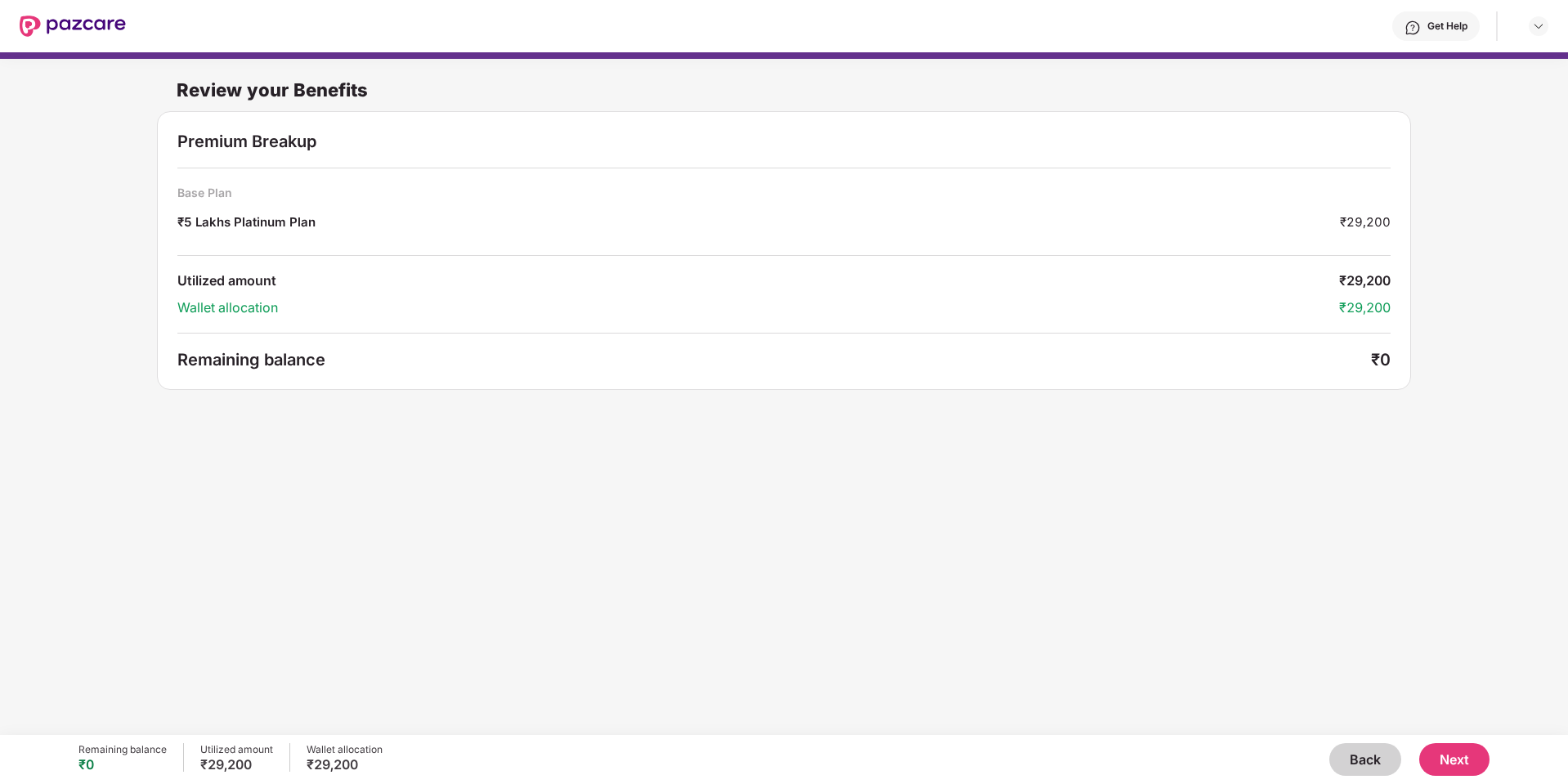
click at [1460, 756] on button "Next" at bounding box center [1454, 759] width 70 height 33
